Goal: Find contact information: Find contact information

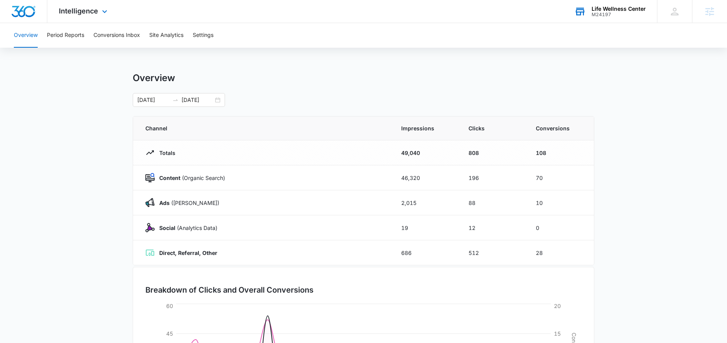
click at [581, 12] on div "M24197" at bounding box center [618, 14] width 54 height 5
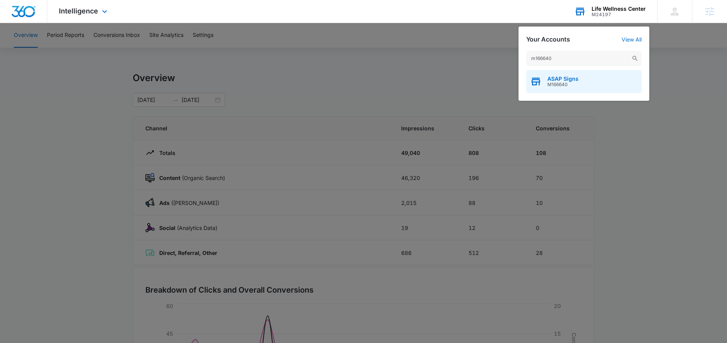
type input "m166640"
click at [575, 81] on span "ASAP Signs" at bounding box center [562, 79] width 31 height 6
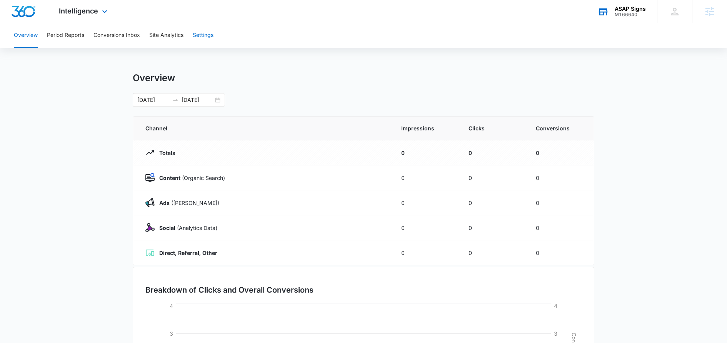
click at [213, 36] on button "Settings" at bounding box center [203, 35] width 21 height 25
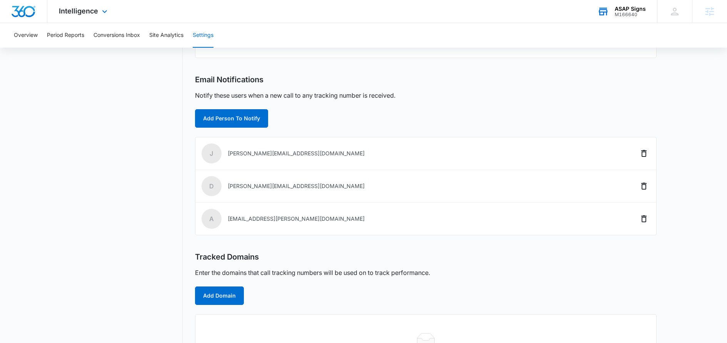
scroll to position [253, 0]
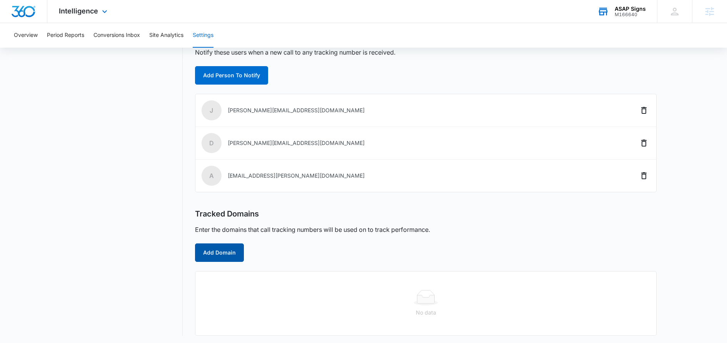
click at [216, 251] on button "Add Domain" at bounding box center [219, 252] width 49 height 18
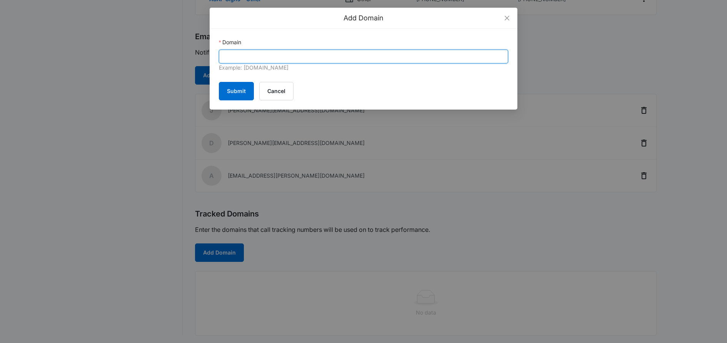
click at [251, 61] on input "Domain" at bounding box center [363, 57] width 289 height 14
paste input "[URL][DOMAIN_NAME]"
drag, startPoint x: 242, startPoint y: 58, endPoint x: 196, endPoint y: 55, distance: 45.9
click at [196, 56] on div "Add Domain Domain [URL][DOMAIN_NAME] Example: [DOMAIN_NAME] Submit Cancel" at bounding box center [363, 171] width 727 height 343
click at [298, 58] on input "[DOMAIN_NAME][URL]" at bounding box center [363, 57] width 289 height 14
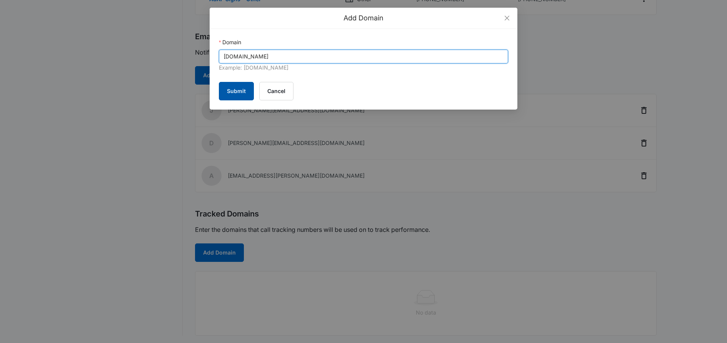
type input "[DOMAIN_NAME]"
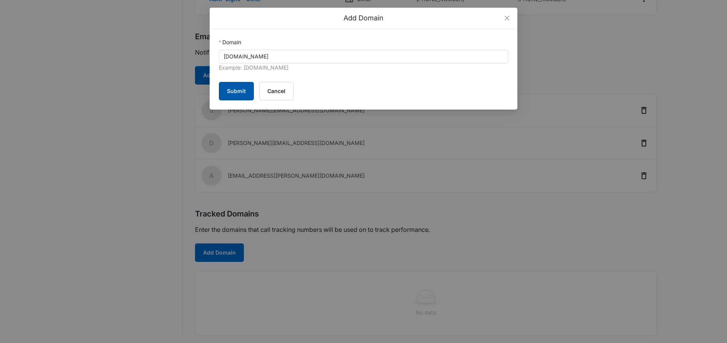
click at [243, 84] on button "Submit" at bounding box center [236, 91] width 35 height 18
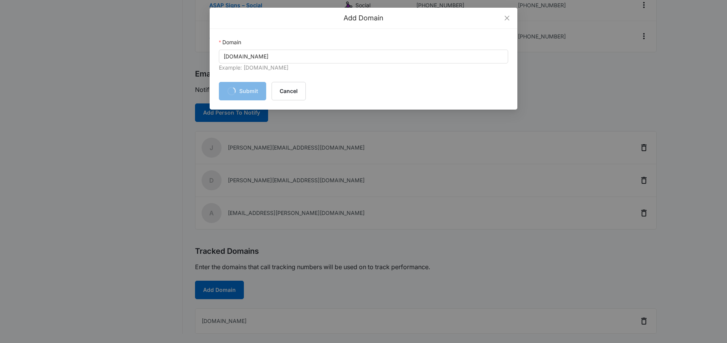
scroll to position [213, 0]
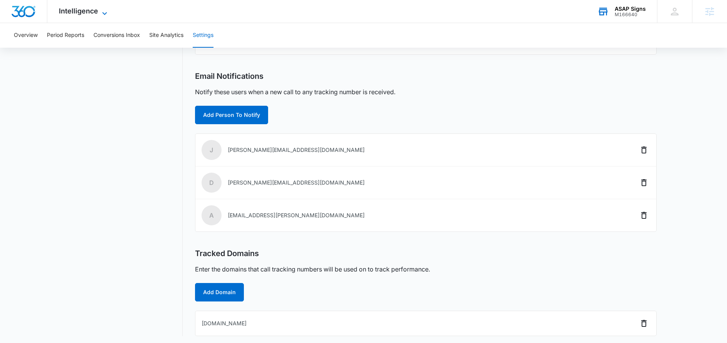
click at [83, 10] on span "Intelligence" at bounding box center [78, 11] width 39 height 8
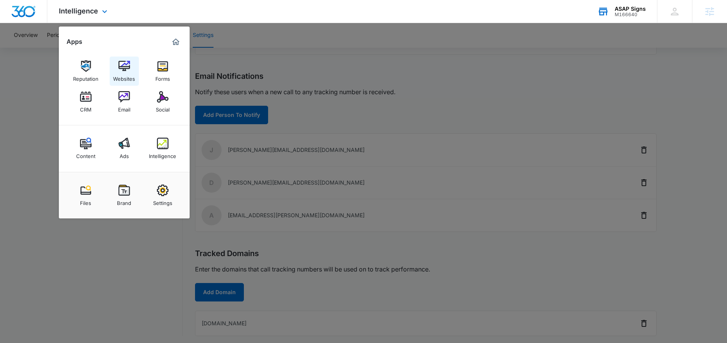
click at [123, 71] on img at bounding box center [124, 66] width 12 height 12
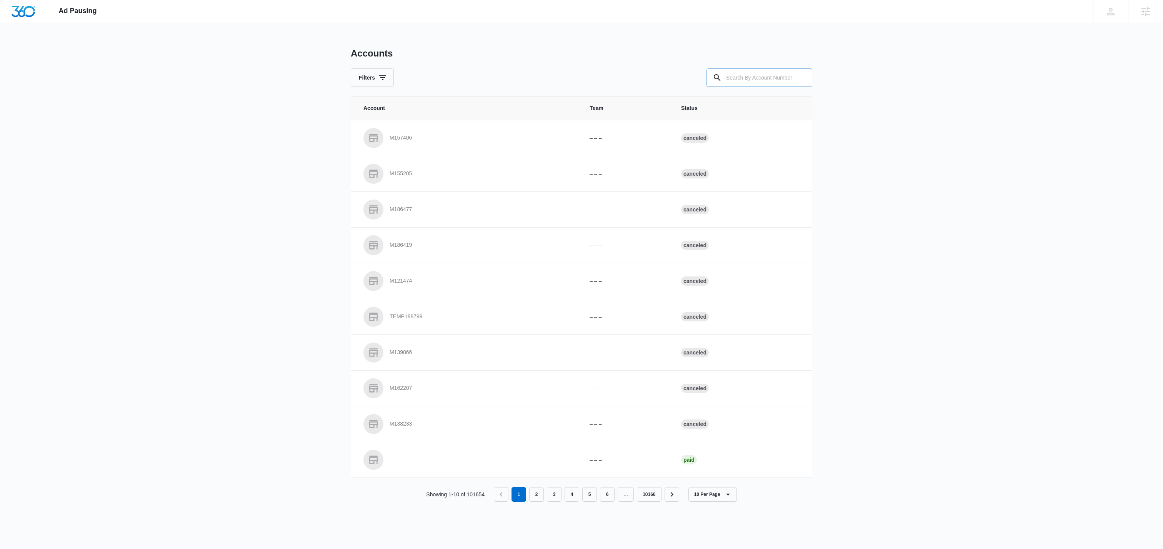
click at [779, 73] on input "text" at bounding box center [759, 77] width 106 height 18
type input "m166640"
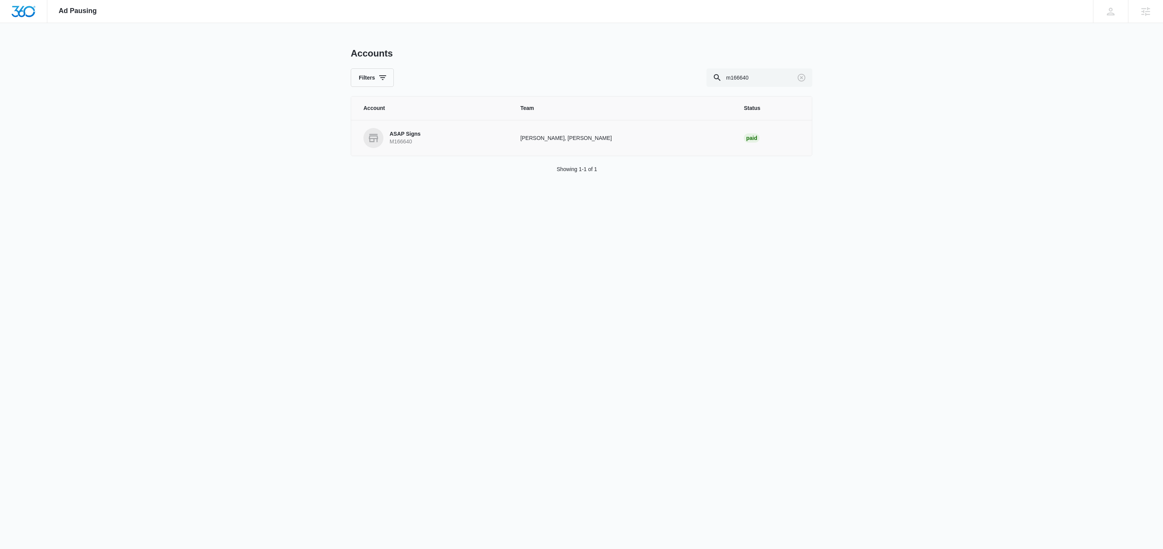
click at [413, 135] on p "ASAP Signs" at bounding box center [404, 134] width 31 height 8
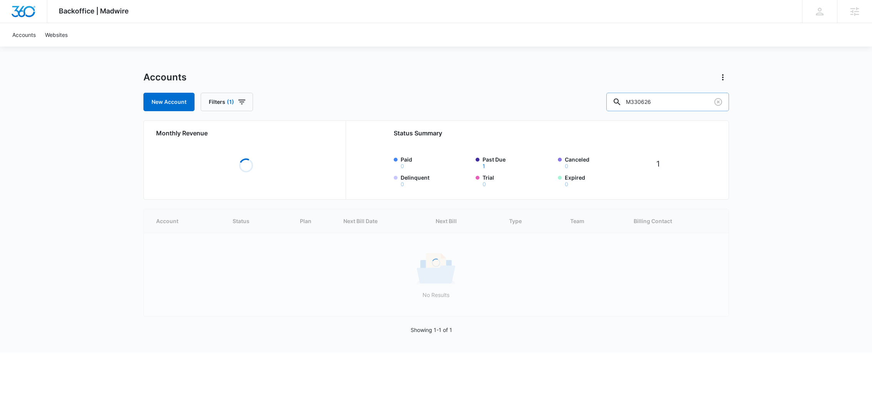
click at [655, 104] on input "M330626" at bounding box center [667, 102] width 123 height 18
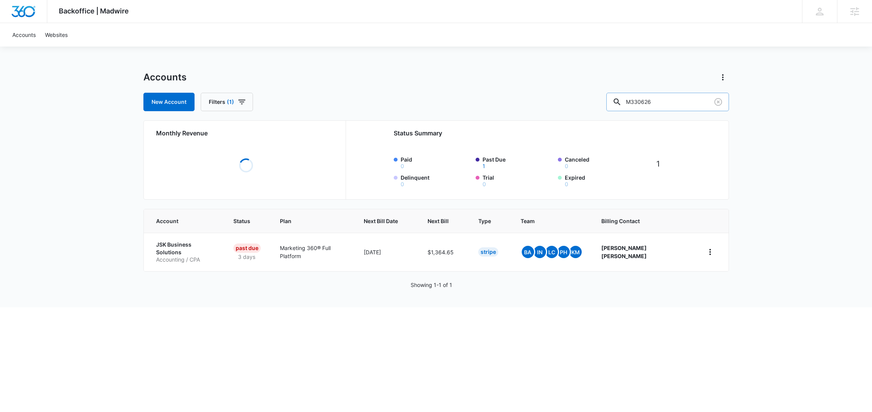
click at [655, 104] on input "M330626" at bounding box center [667, 102] width 123 height 18
type input "m166640"
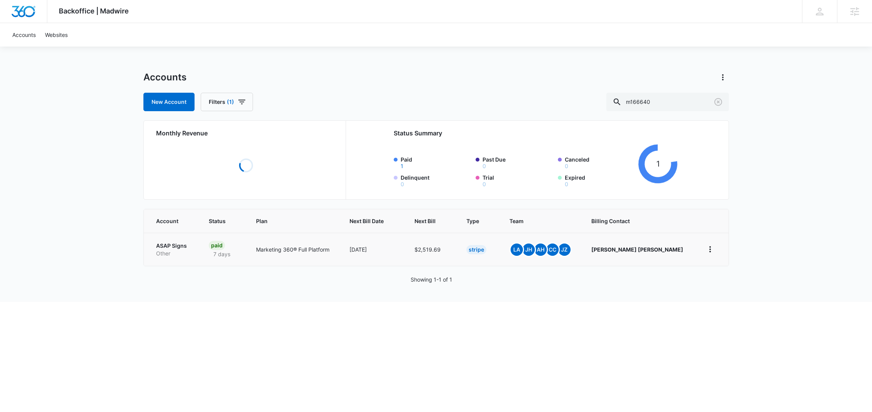
click at [179, 248] on p "ASAP Signs" at bounding box center [173, 246] width 35 height 8
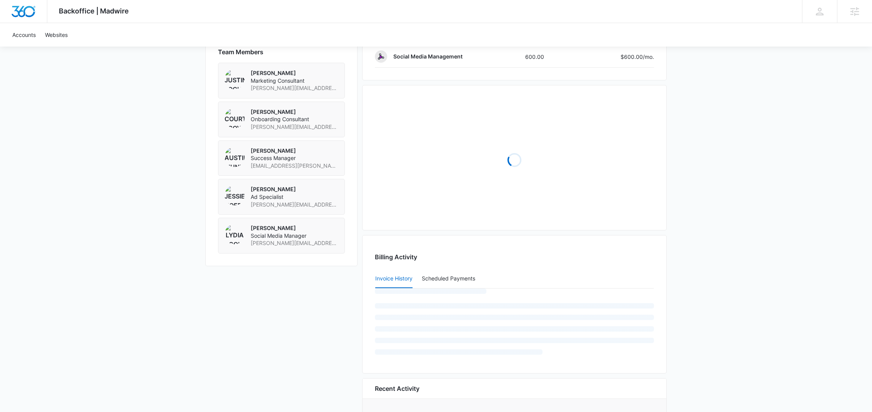
scroll to position [544, 0]
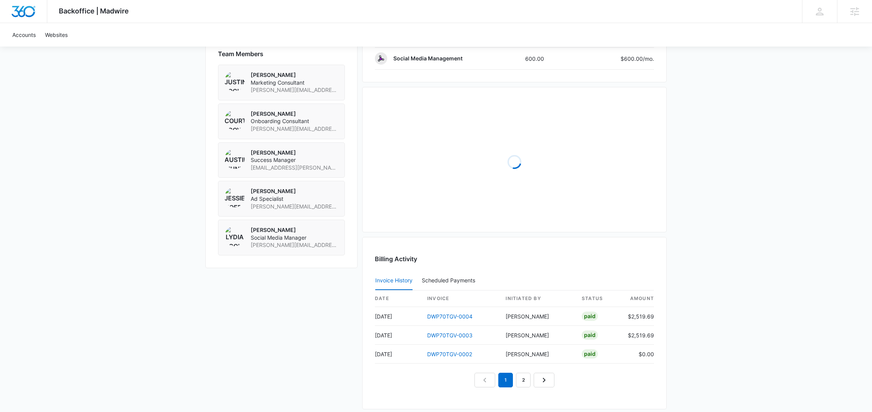
click at [297, 170] on span "[EMAIL_ADDRESS][PERSON_NAME][DOMAIN_NAME]" at bounding box center [295, 168] width 88 height 8
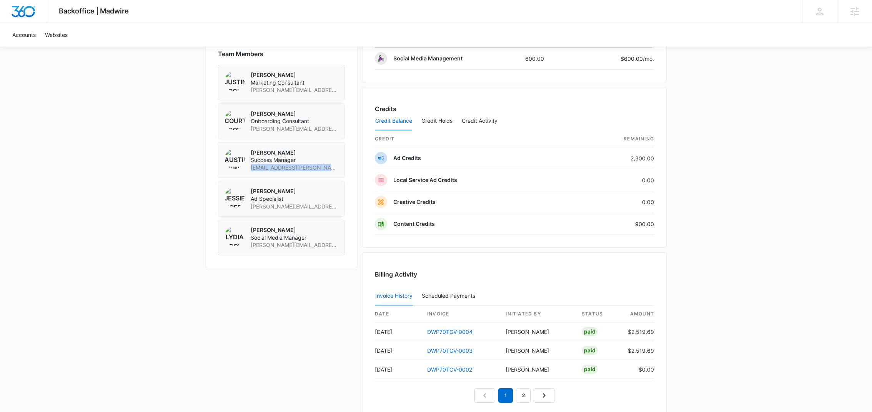
copy span "[EMAIL_ADDRESS][PERSON_NAME][DOMAIN_NAME]"
click at [293, 210] on span "jessie.hoerr@madwire.com" at bounding box center [295, 207] width 88 height 8
copy span "jessie.hoerr@madwire.com"
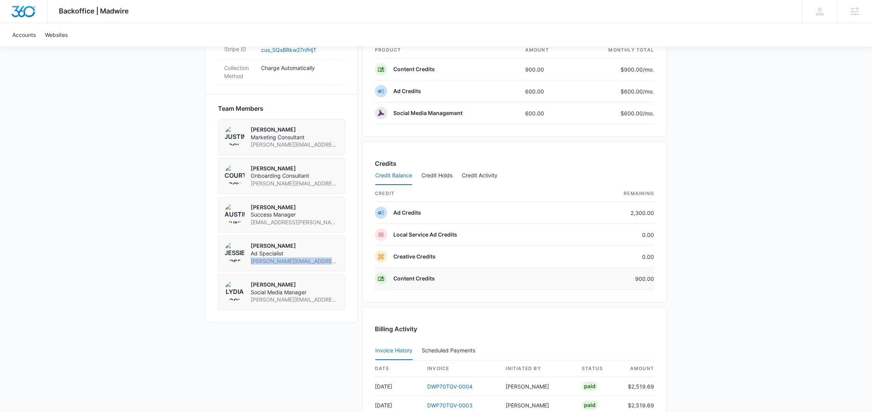
scroll to position [489, 0]
copy span "jessie.hoerr@madwire.com"
